Goal: Information Seeking & Learning: Learn about a topic

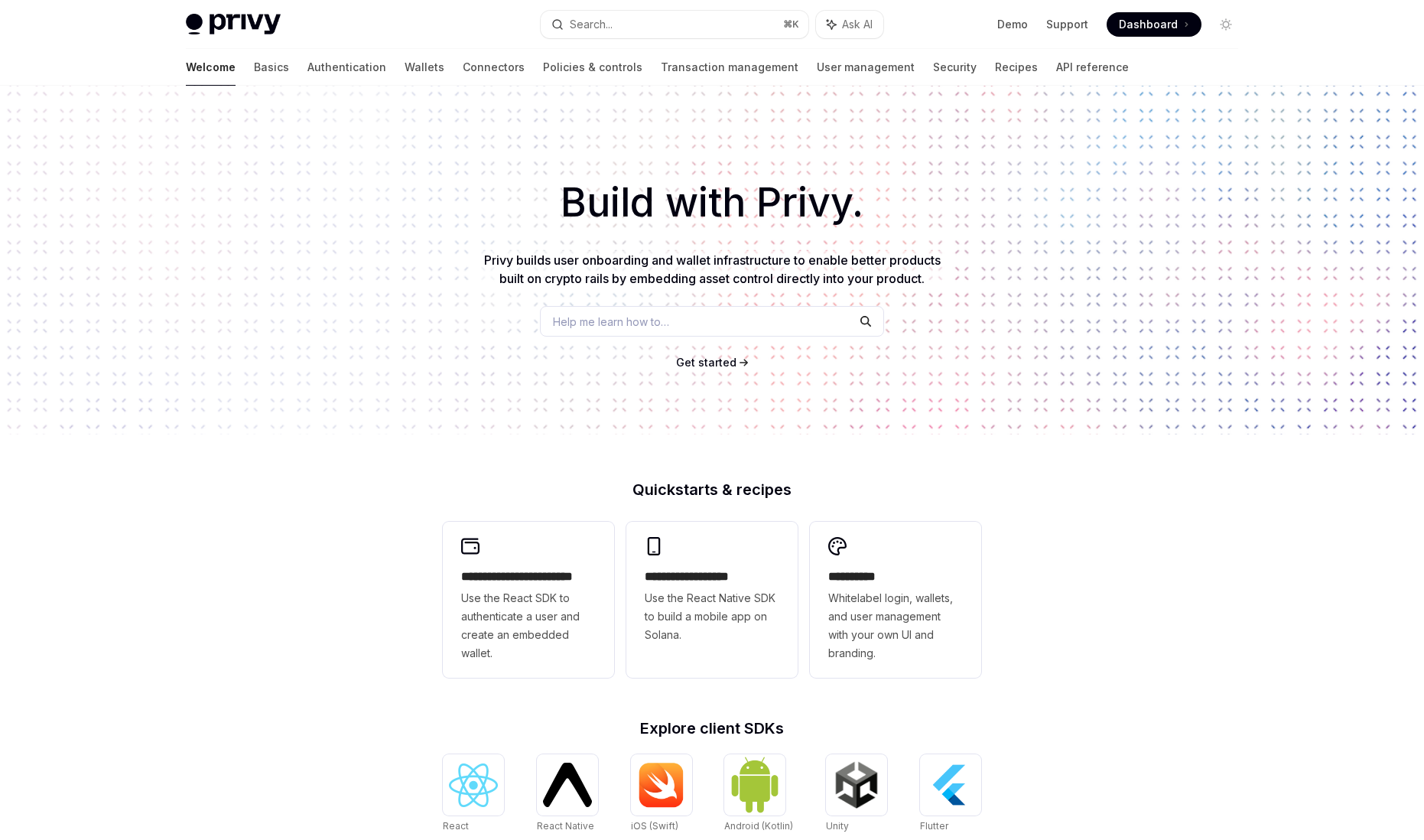
click at [594, 303] on div "Build with Privy. Privy builds user onboarding and wallet infrastructure to ena…" at bounding box center [712, 260] width 1424 height 349
click at [597, 311] on div "Help me learn how to…" at bounding box center [712, 321] width 344 height 31
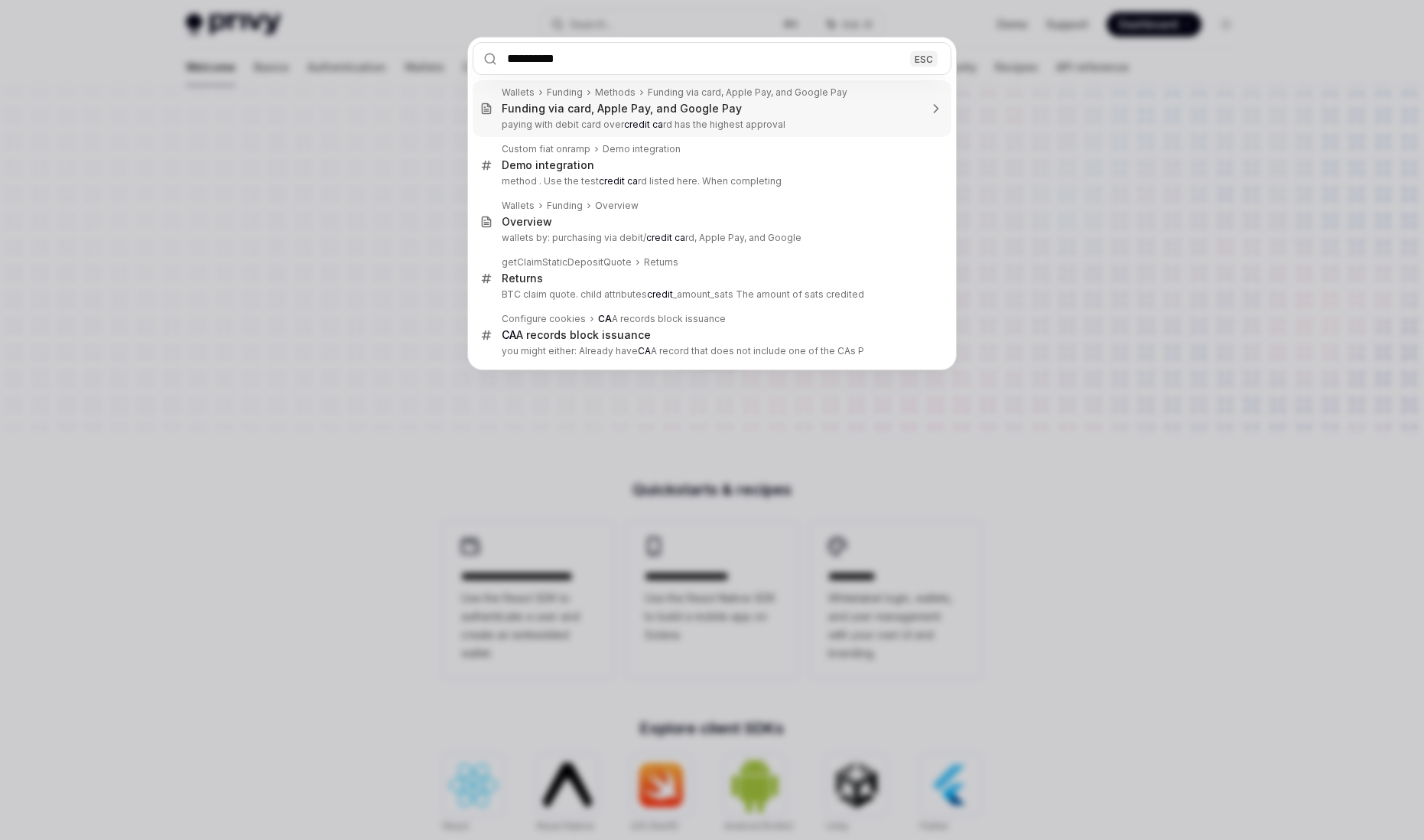
type input "**********"
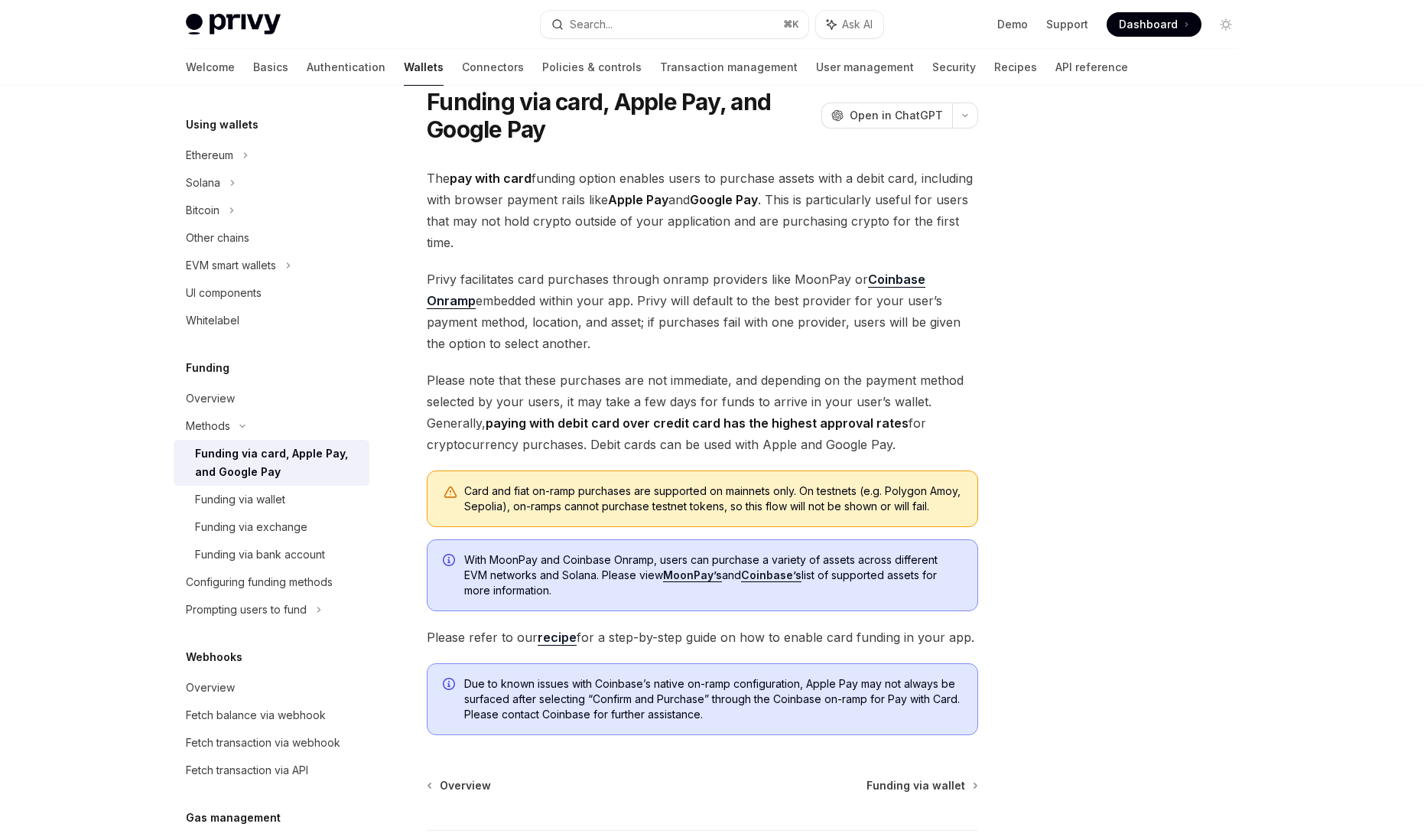
scroll to position [48, 0]
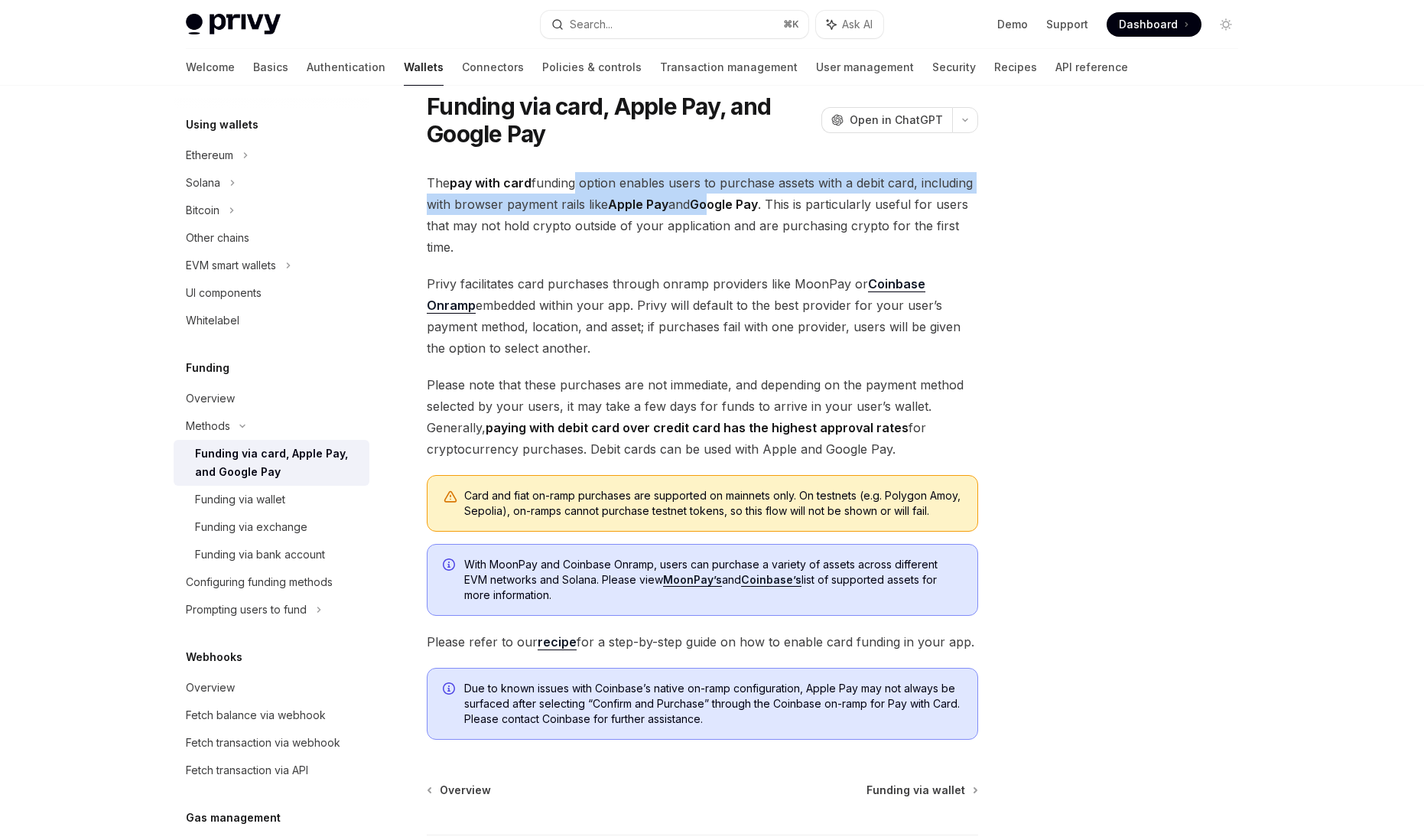
drag, startPoint x: 572, startPoint y: 174, endPoint x: 712, endPoint y: 213, distance: 145.3
click at [712, 213] on span "The pay with card funding option enables users to purchase assets with a debit …" at bounding box center [702, 215] width 552 height 86
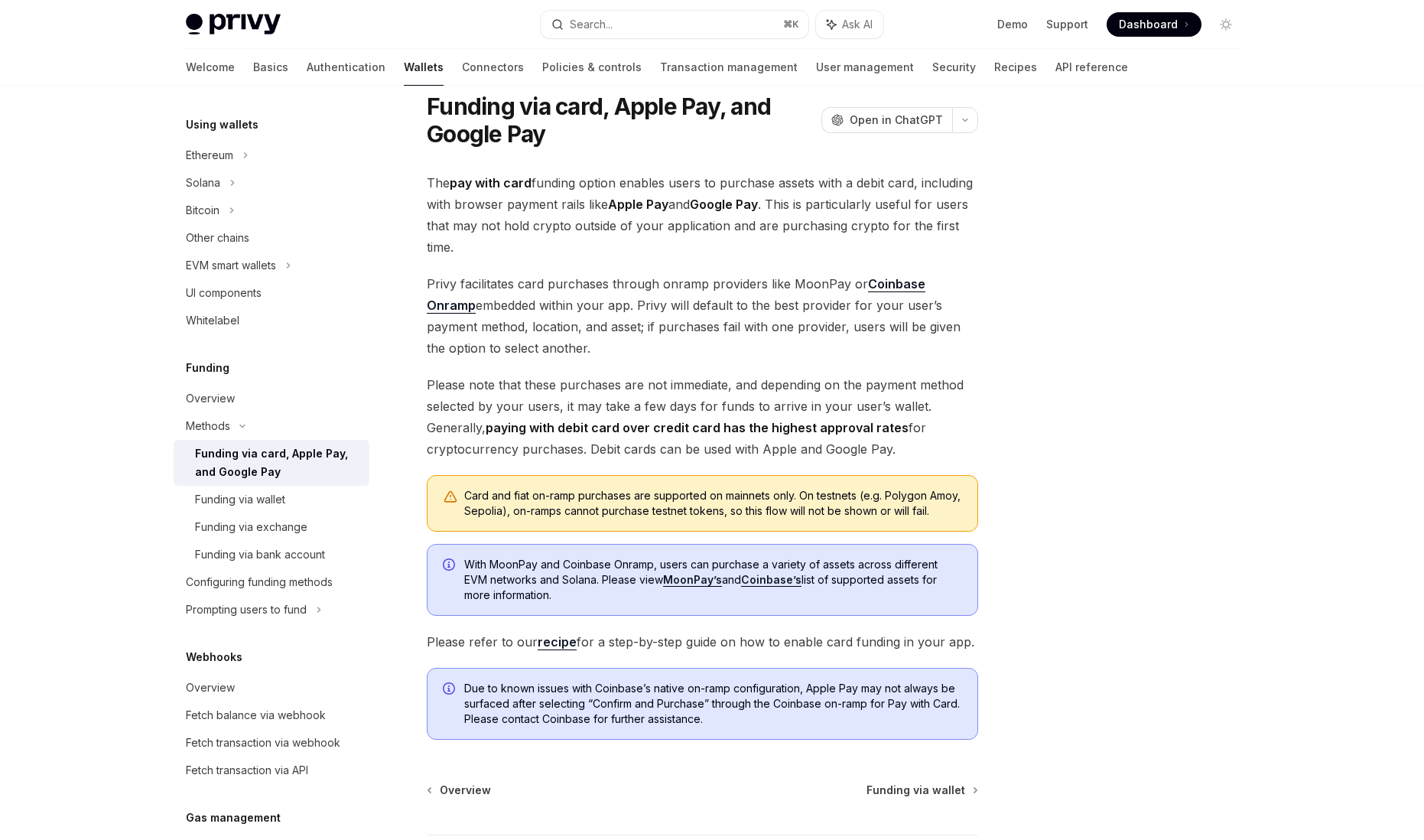
click at [678, 239] on span "The pay with card funding option enables users to purchase assets with a debit …" at bounding box center [702, 215] width 552 height 86
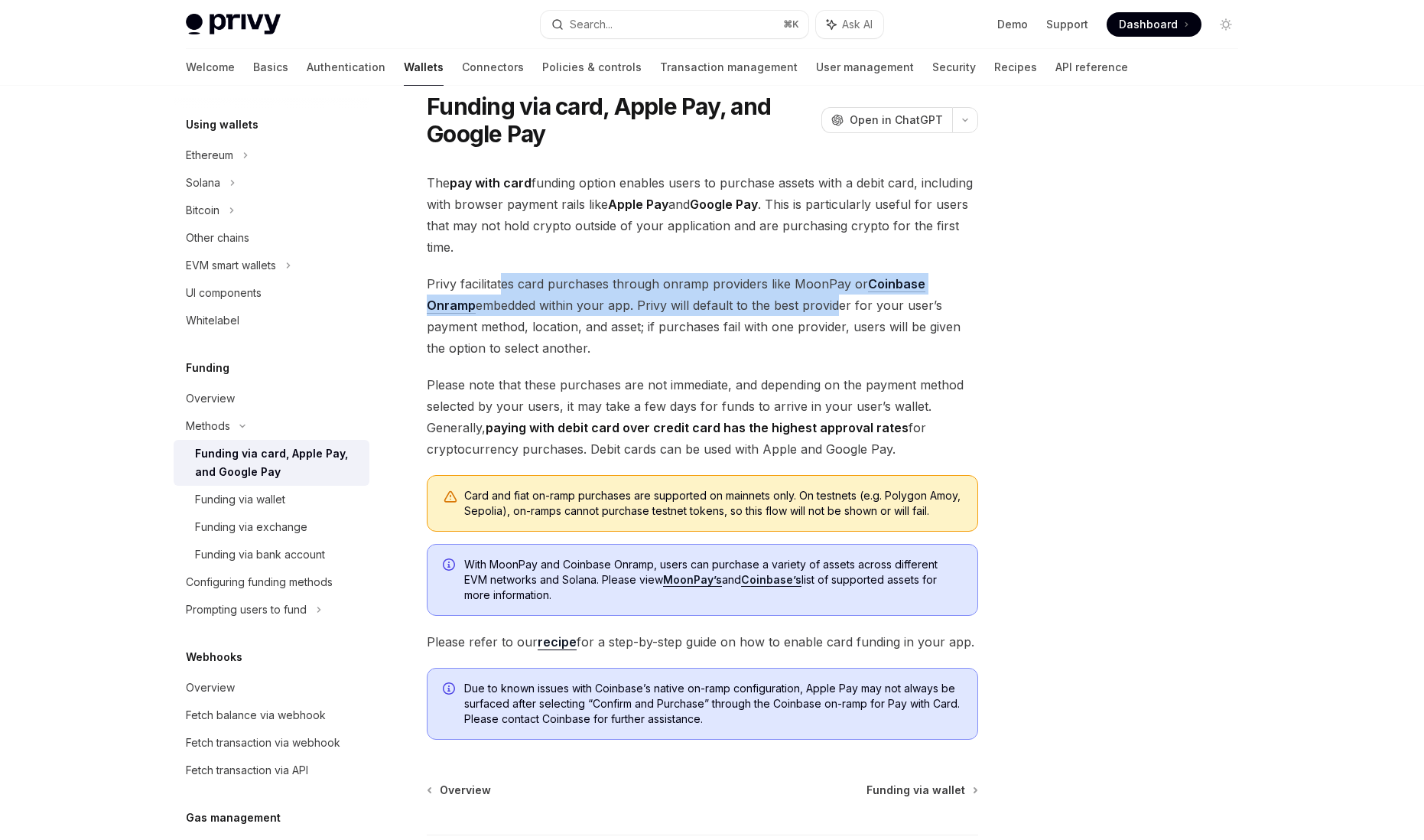
drag, startPoint x: 503, startPoint y: 288, endPoint x: 784, endPoint y: 298, distance: 281.2
click at [784, 298] on span "Privy facilitates card purchases through onramp providers like MoonPay or Coinb…" at bounding box center [702, 315] width 552 height 86
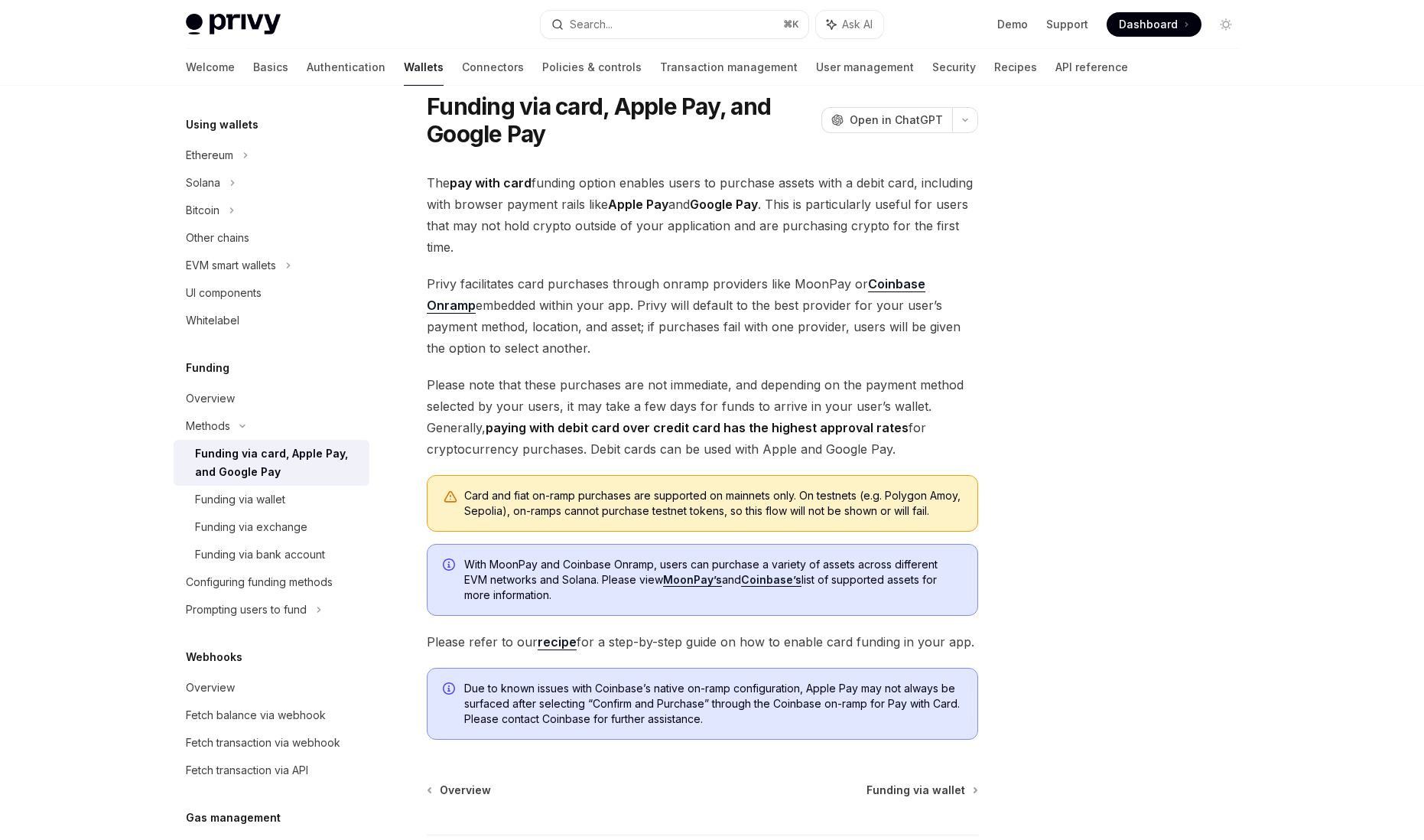
click at [751, 314] on span "Privy facilitates card purchases through onramp providers like MoonPay or Coinb…" at bounding box center [702, 315] width 552 height 86
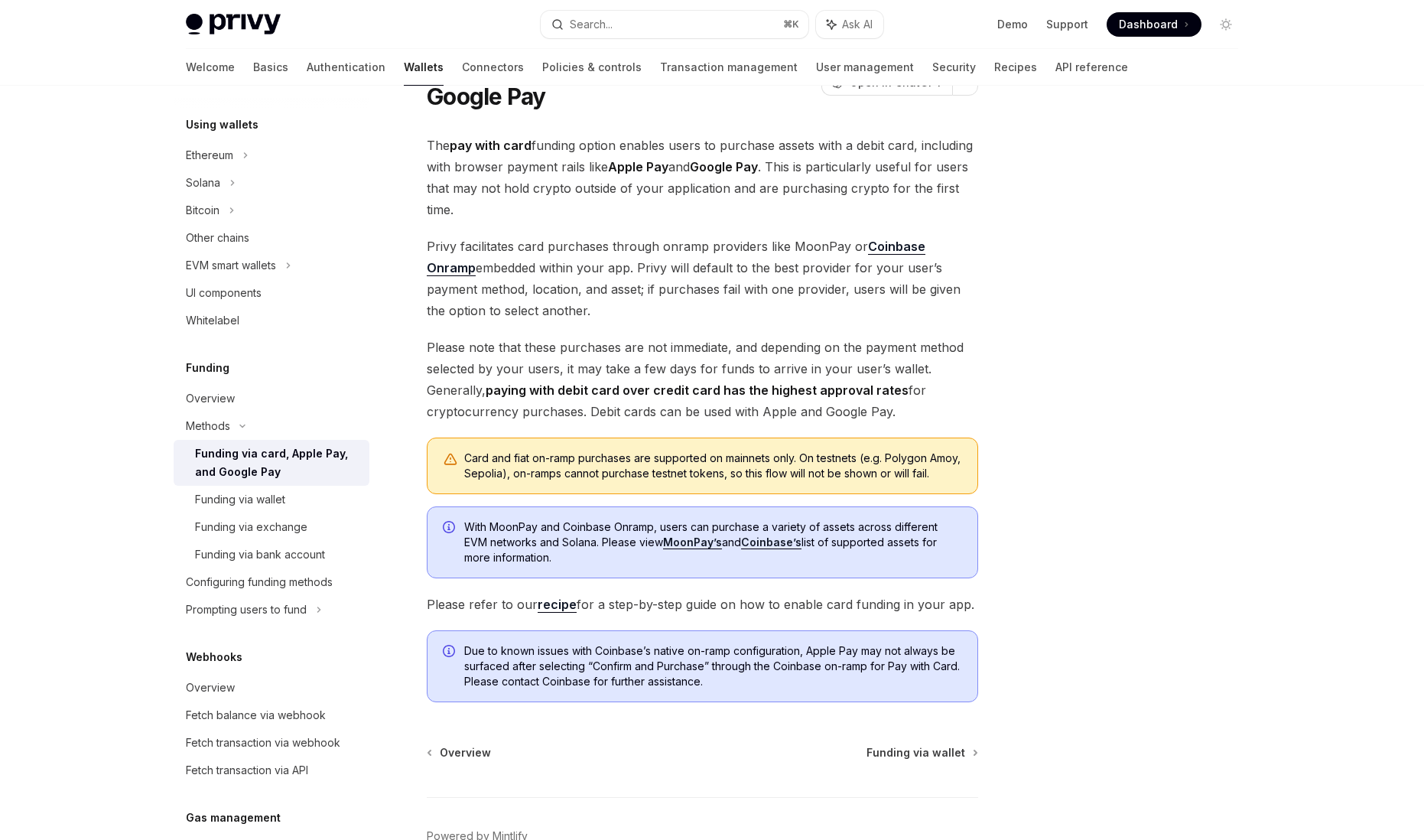
scroll to position [101, 0]
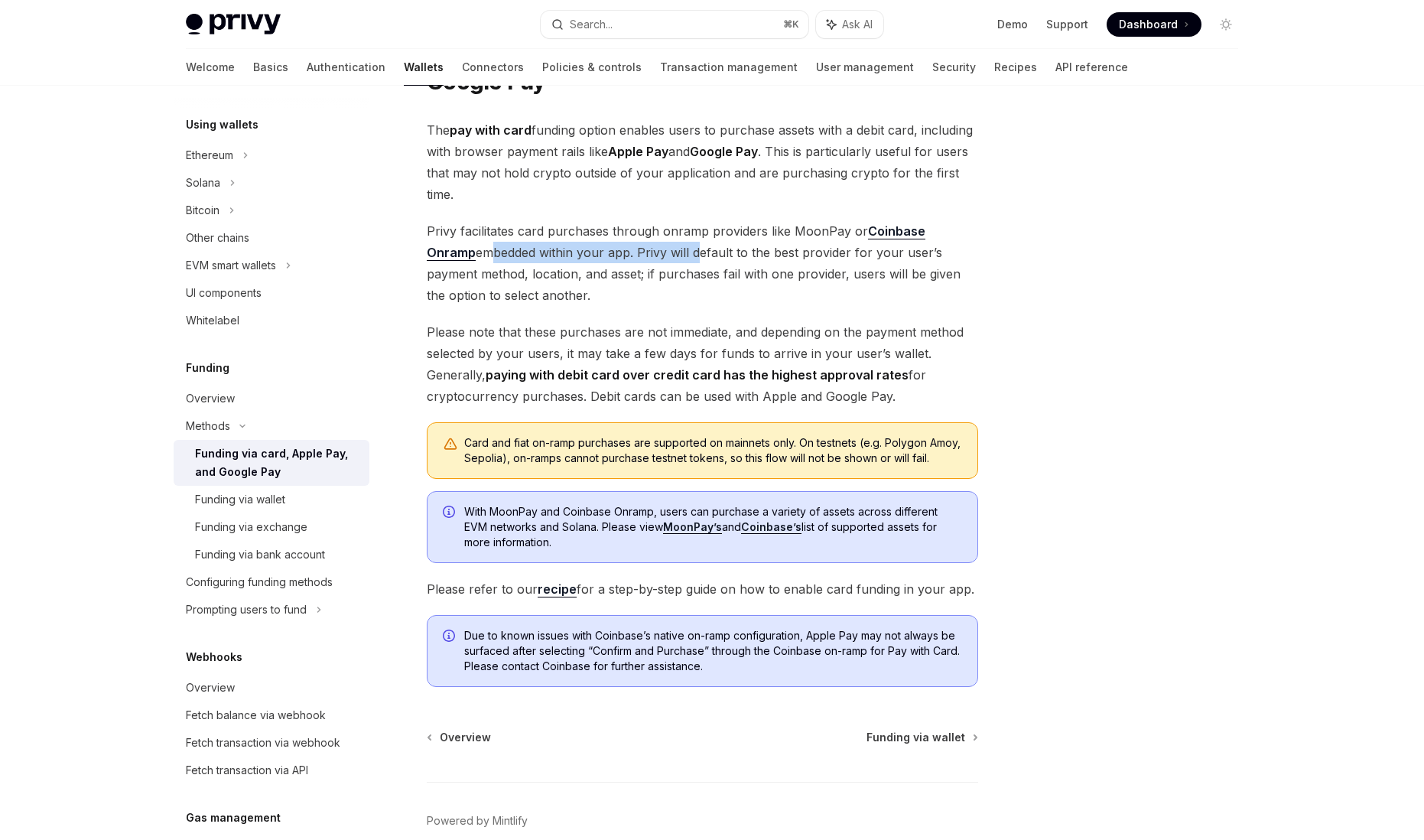
drag, startPoint x: 433, startPoint y: 246, endPoint x: 644, endPoint y: 261, distance: 211.5
click at [644, 261] on span "Privy facilitates card purchases through onramp providers like MoonPay or Coinb…" at bounding box center [702, 263] width 552 height 86
click at [717, 262] on span "Privy facilitates card purchases through onramp providers like MoonPay or Coinb…" at bounding box center [702, 263] width 552 height 86
drag, startPoint x: 616, startPoint y: 263, endPoint x: 802, endPoint y: 265, distance: 186.0
click at [802, 265] on span "Privy facilitates card purchases through onramp providers like MoonPay or Coinb…" at bounding box center [702, 263] width 552 height 86
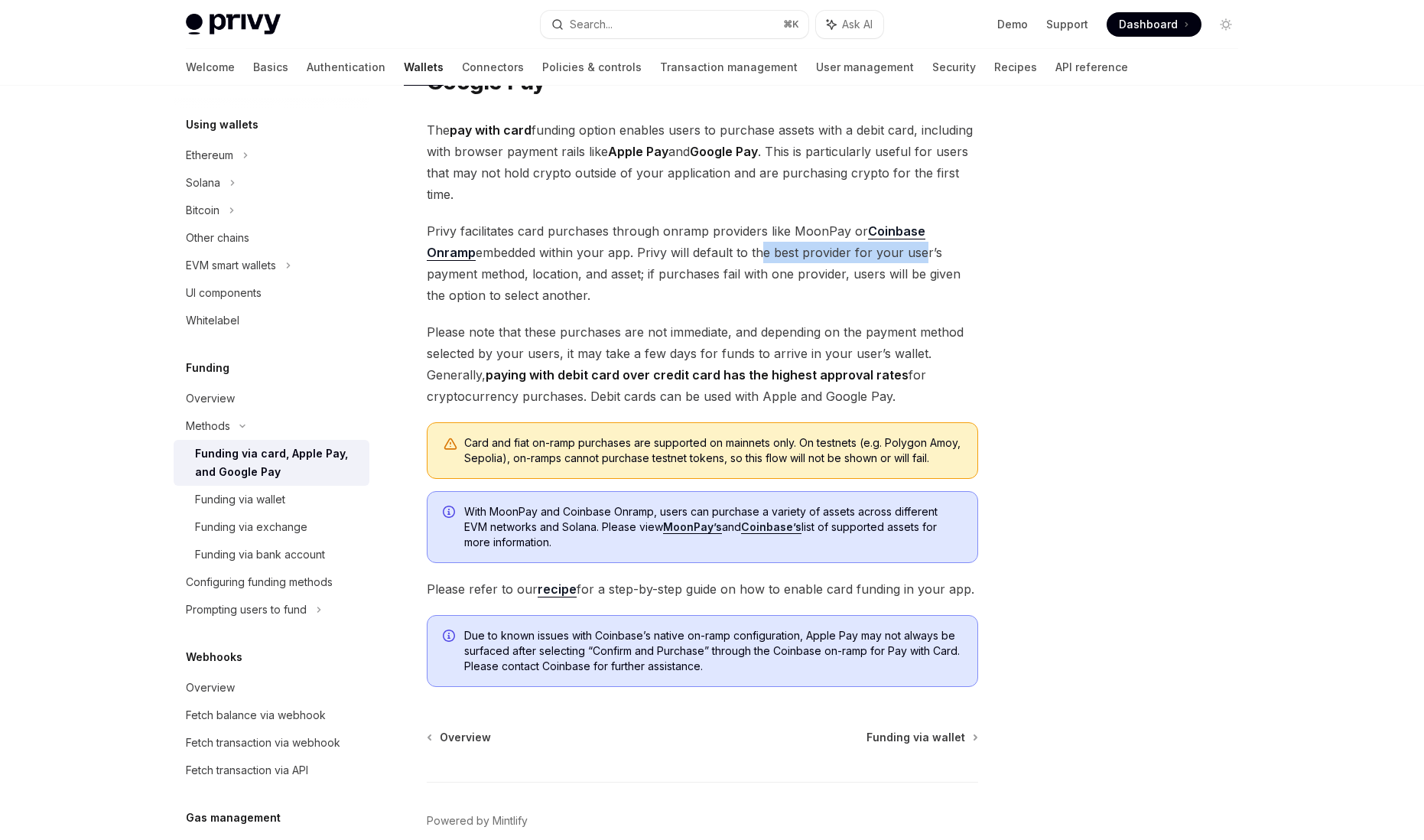
drag, startPoint x: 707, startPoint y: 246, endPoint x: 864, endPoint y: 258, distance: 157.5
click at [864, 258] on span "Privy facilitates card purchases through onramp providers like MoonPay or Coinb…" at bounding box center [702, 263] width 552 height 86
click at [764, 276] on span "Privy facilitates card purchases through onramp providers like MoonPay or Coinb…" at bounding box center [702, 263] width 552 height 86
drag, startPoint x: 655, startPoint y: 276, endPoint x: 853, endPoint y: 304, distance: 200.0
click at [853, 304] on span "Privy facilitates card purchases through onramp providers like MoonPay or Coinb…" at bounding box center [702, 263] width 552 height 86
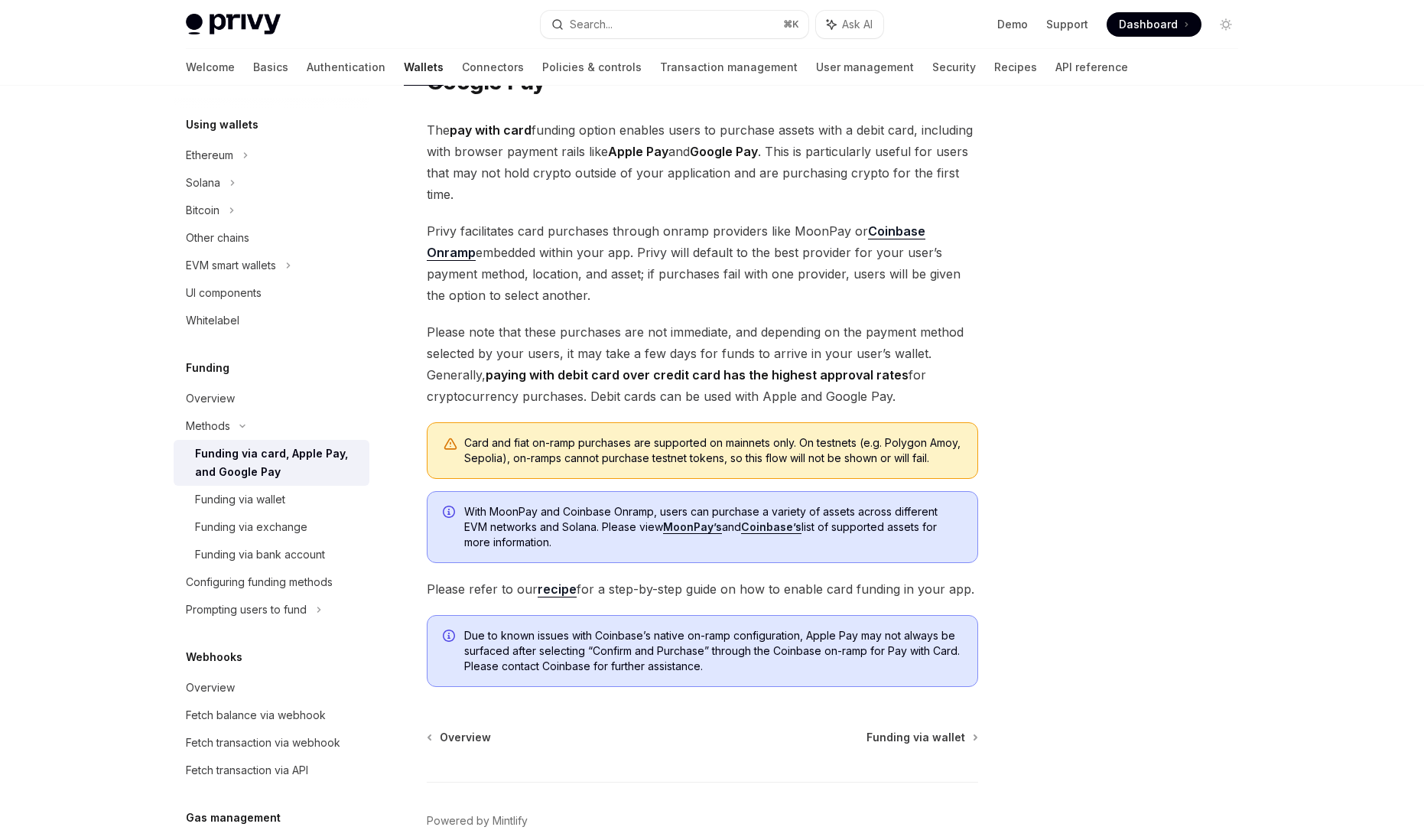
click at [726, 344] on span "Please note that these purchases are not immediate, and depending on the paymen…" at bounding box center [702, 364] width 552 height 86
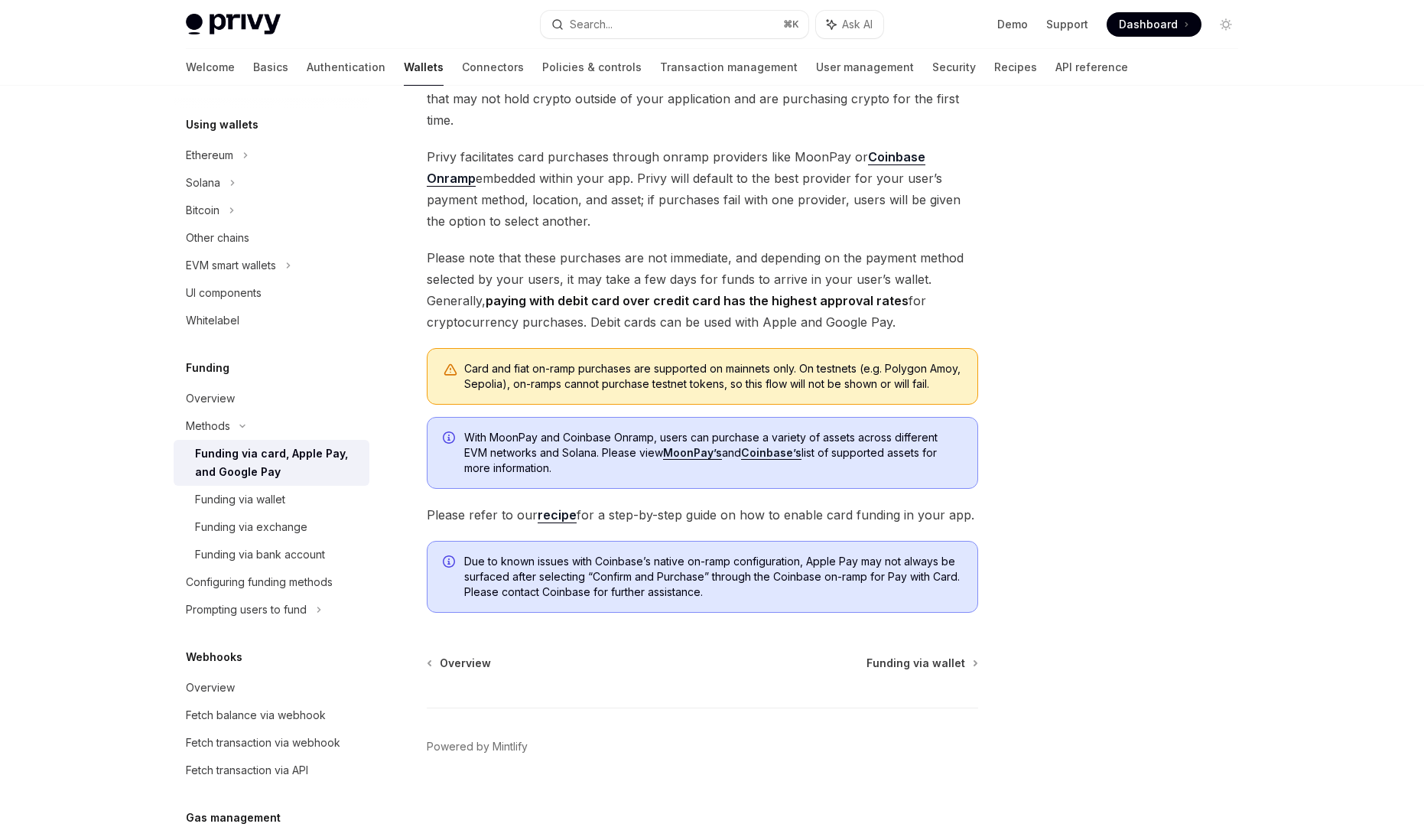
scroll to position [0, 0]
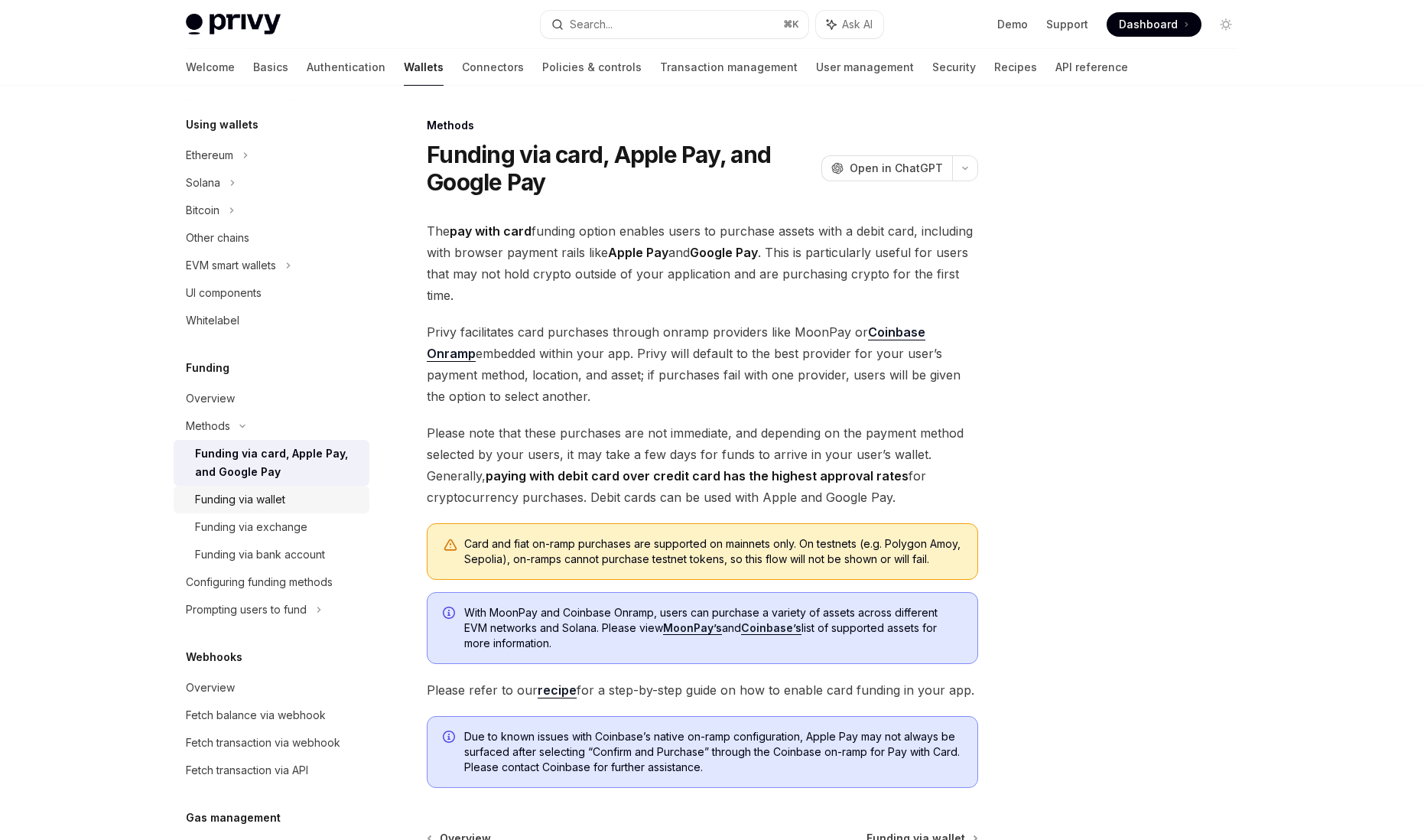
click at [258, 498] on div "Funding via wallet" at bounding box center [240, 499] width 90 height 18
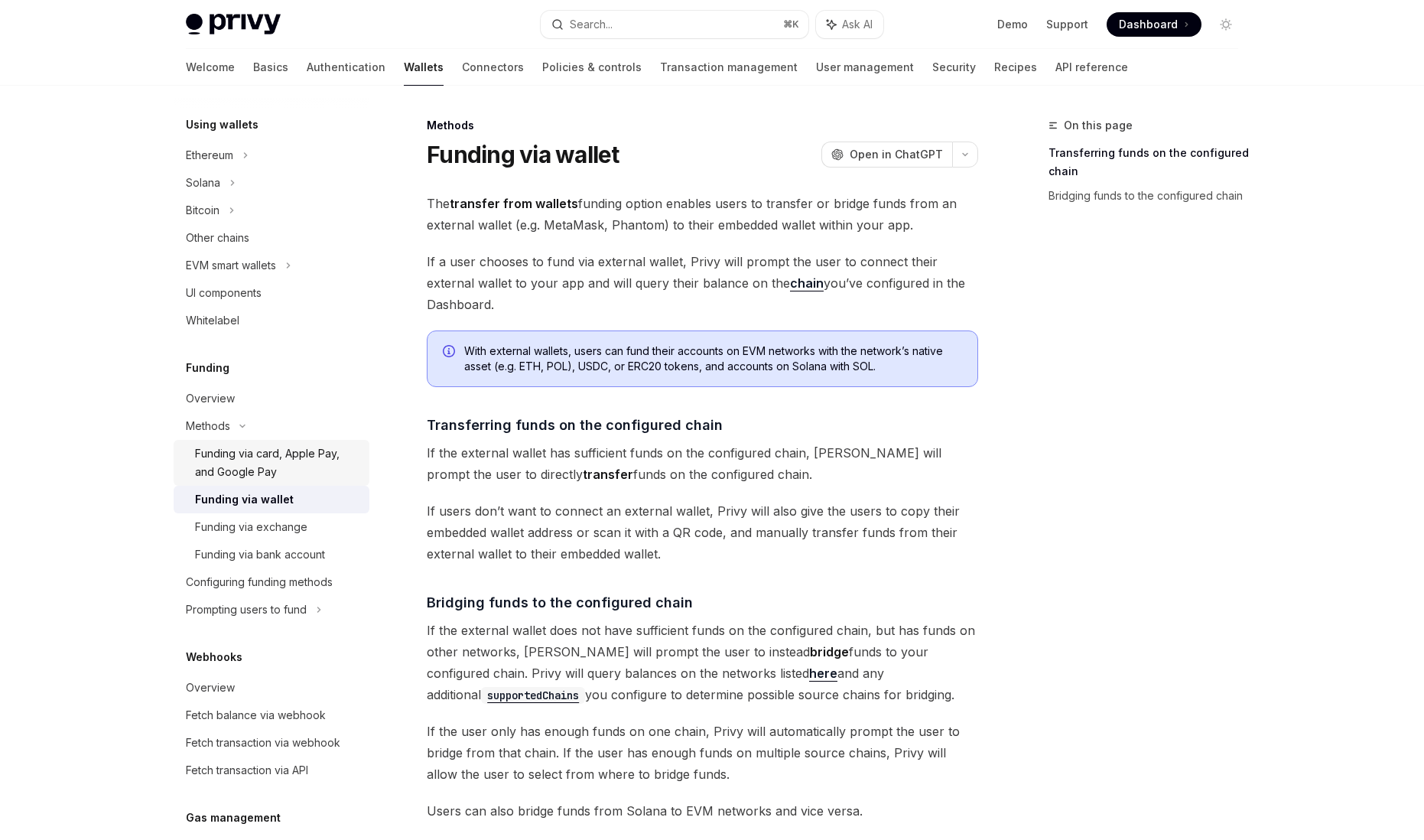
click at [246, 476] on div "Funding via card, Apple Pay, and Google Pay" at bounding box center [277, 463] width 165 height 36
type textarea "*"
